Goal: Check status: Check status

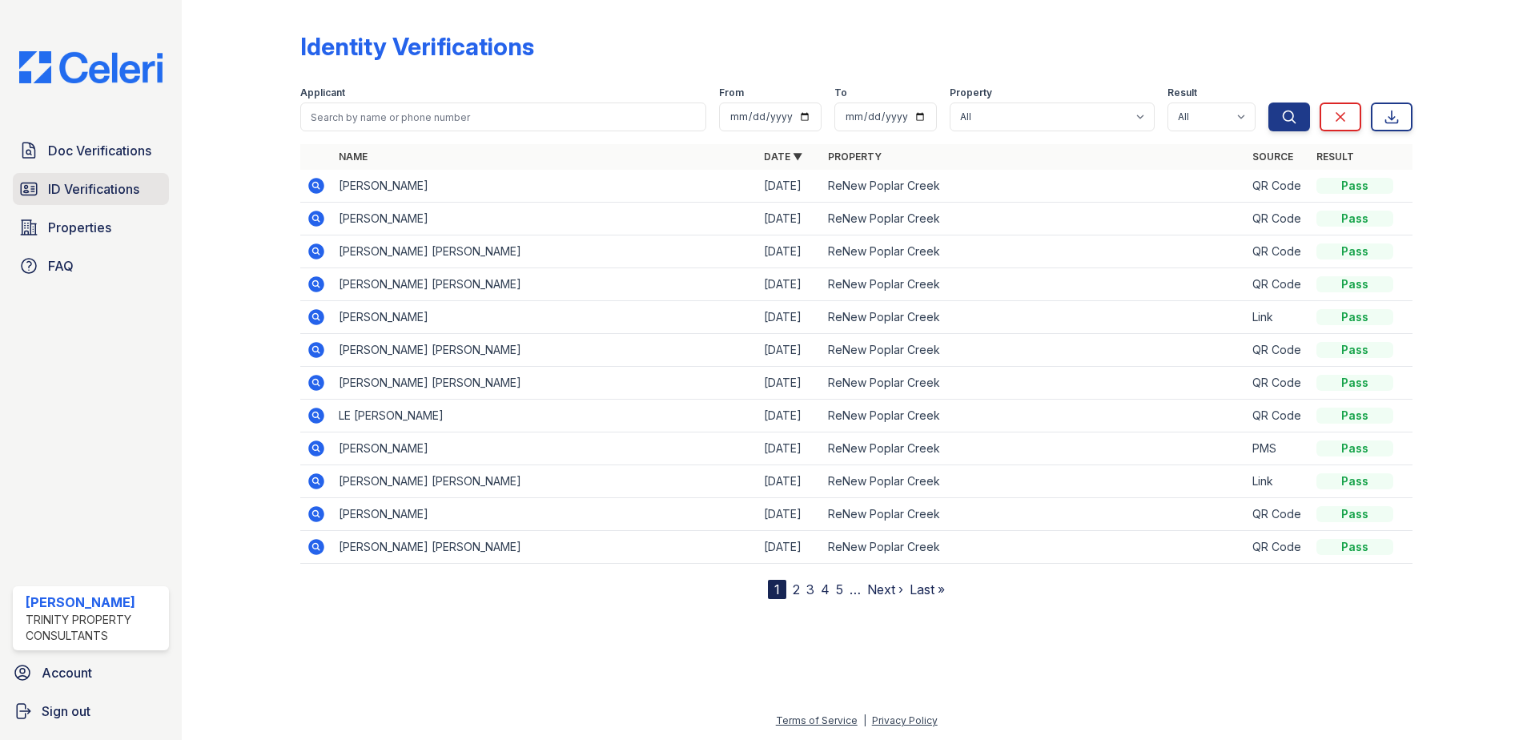
click at [76, 184] on span "ID Verifications" at bounding box center [93, 188] width 91 height 19
click at [112, 191] on span "ID Verifications" at bounding box center [93, 188] width 91 height 19
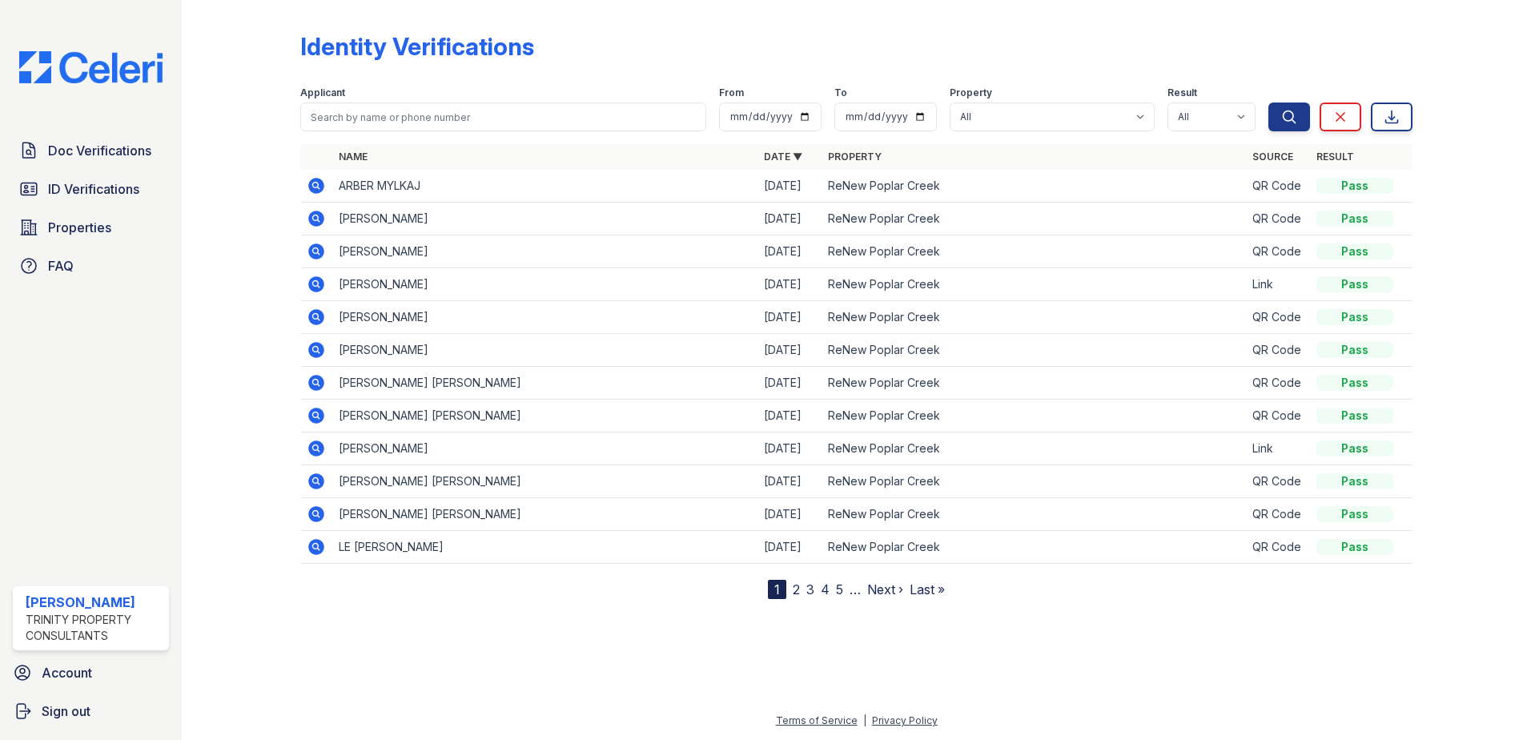
click at [313, 183] on icon at bounding box center [316, 185] width 19 height 19
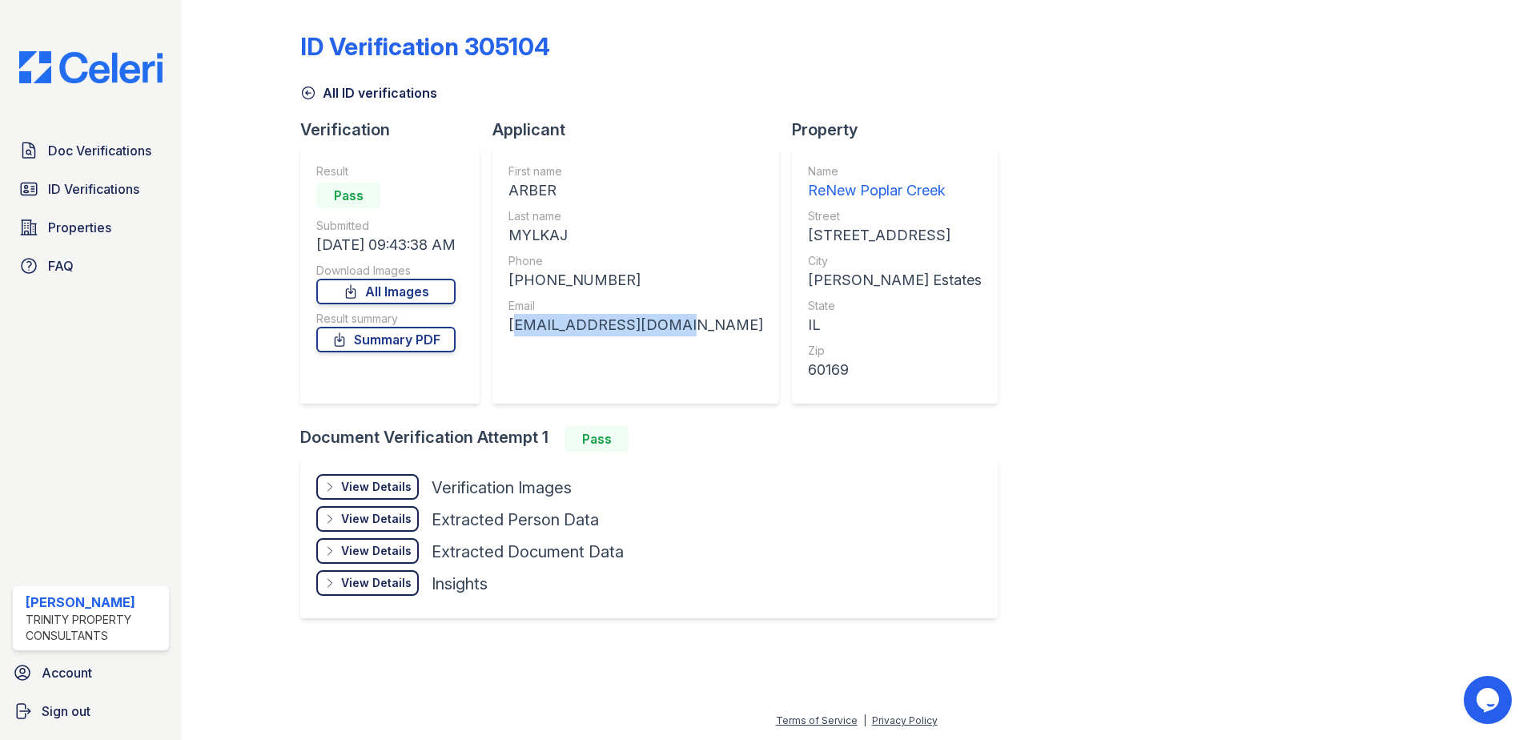
drag, startPoint x: 678, startPoint y: 325, endPoint x: 516, endPoint y: 323, distance: 161.7
click at [516, 323] on div "First name [PERSON_NAME] Last name MYLKAJ Phone [PHONE_NUMBER] Email [EMAIL_ADD…" at bounding box center [635, 275] width 287 height 256
copy div "[EMAIL_ADDRESS][DOMAIN_NAME]"
